Goal: Task Accomplishment & Management: Manage account settings

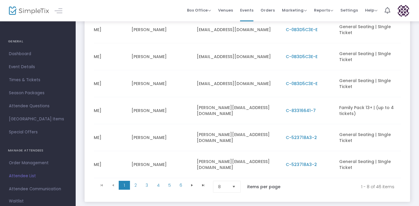
scroll to position [162, 0]
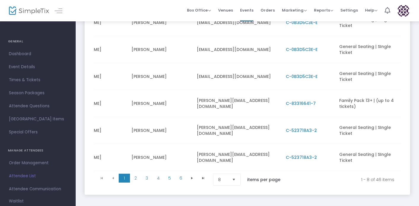
click at [233, 185] on span "Select" at bounding box center [234, 180] width 10 height 10
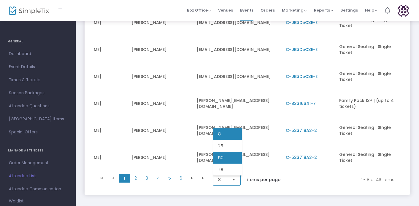
click at [226, 159] on li "50" at bounding box center [227, 158] width 28 height 12
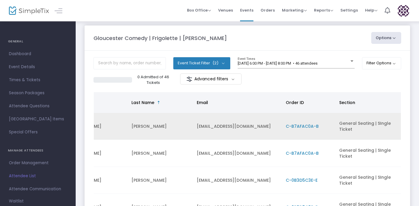
scroll to position [0, 0]
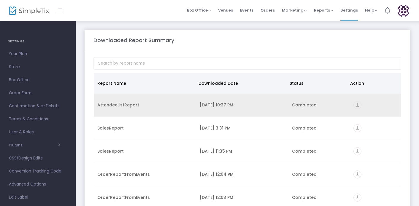
click at [356, 104] on icon "vertical_align_bottom" at bounding box center [357, 105] width 8 height 8
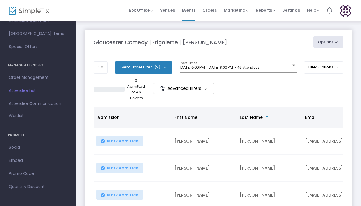
scroll to position [1, 0]
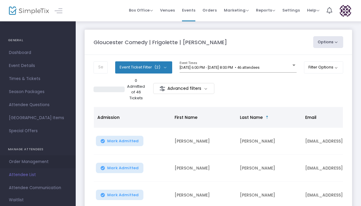
click at [36, 163] on span "Order Management" at bounding box center [38, 162] width 58 height 8
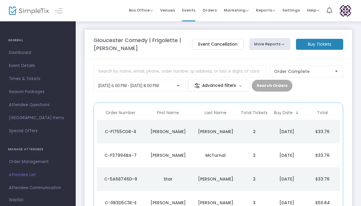
click at [260, 44] on button "More Reports" at bounding box center [269, 44] width 41 height 12
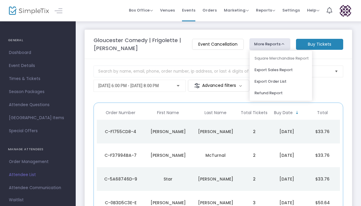
click at [320, 90] on div "Order Complete [DATE] 6:00 PM - [DATE] 8:00 PM Advanced filters Search Orders" at bounding box center [217, 81] width 249 height 31
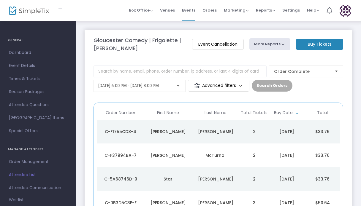
click at [154, 85] on span "[DATE] 6:00 PM - [DATE] 8:00 PM" at bounding box center [128, 85] width 60 height 5
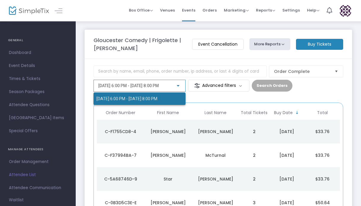
click at [151, 96] on span "[DATE] 6:00 PM - [DATE] 8:00 PM" at bounding box center [139, 98] width 86 height 12
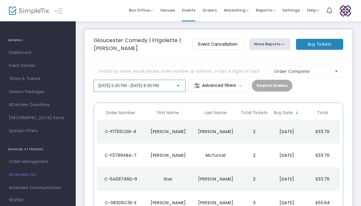
click at [311, 96] on div "Order Complete 9/21/2025 @ 6:00 PM - 9/21/2025 @ 8:00 PM Advanced filters Searc…" at bounding box center [217, 81] width 249 height 31
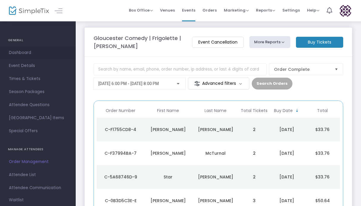
click at [25, 52] on span "Dashboard" at bounding box center [38, 53] width 58 height 8
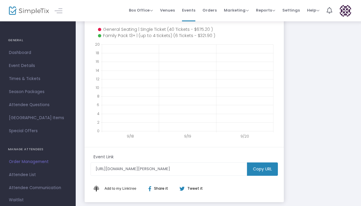
scroll to position [87, 0]
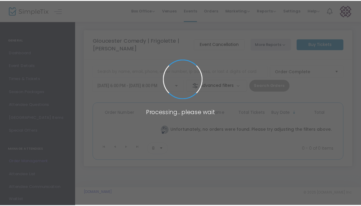
scroll to position [1, 0]
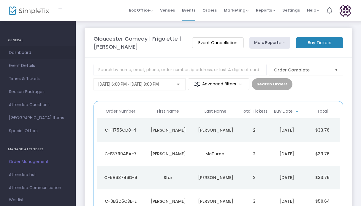
click at [21, 55] on span "Dashboard" at bounding box center [38, 53] width 58 height 8
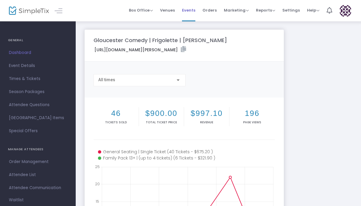
click at [192, 11] on span "Events" at bounding box center [188, 10] width 13 height 15
